Goal: Task Accomplishment & Management: Manage account settings

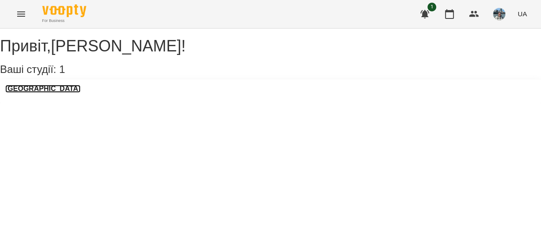
click at [42, 93] on h3 "[GEOGRAPHIC_DATA]" at bounding box center [42, 89] width 75 height 8
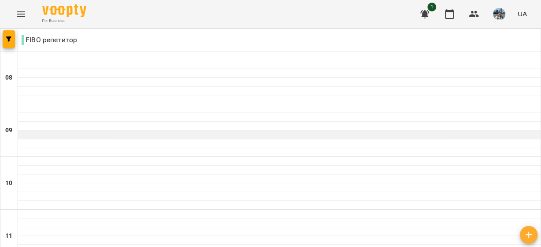
scroll to position [589, 0]
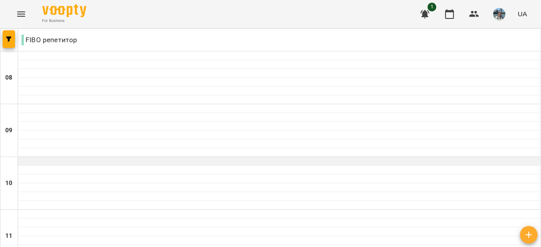
scroll to position [595, 0]
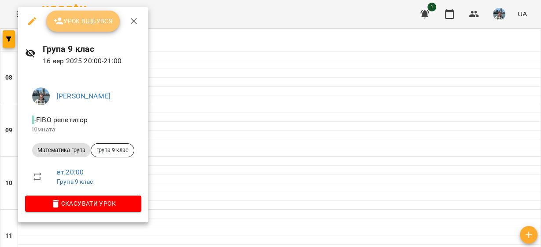
click at [93, 22] on span "Урок відбувся" at bounding box center [83, 21] width 60 height 11
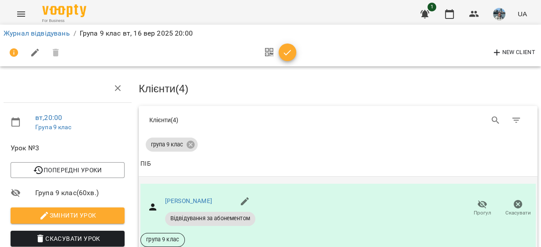
scroll to position [277, 0]
click at [286, 55] on icon "button" at bounding box center [287, 53] width 11 height 11
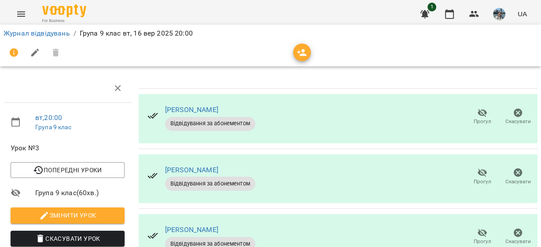
scroll to position [0, 0]
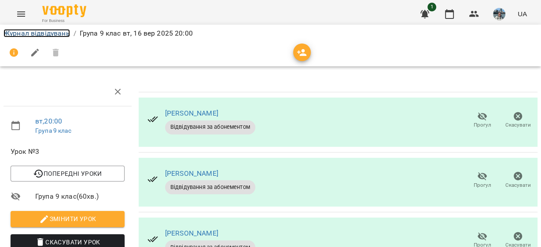
click at [44, 36] on link "Журнал відвідувань" at bounding box center [37, 33] width 66 height 8
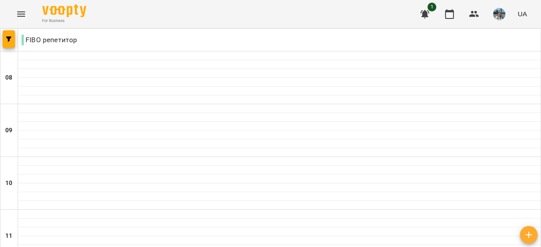
scroll to position [654, 0]
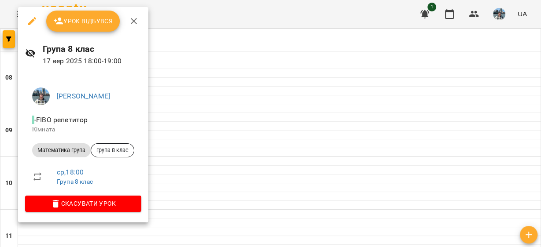
click at [257, 154] on div at bounding box center [270, 123] width 541 height 247
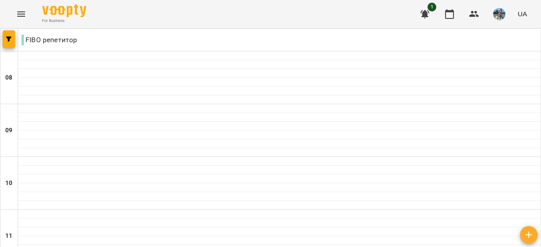
scroll to position [529, 0]
